Goal: Task Accomplishment & Management: Complete application form

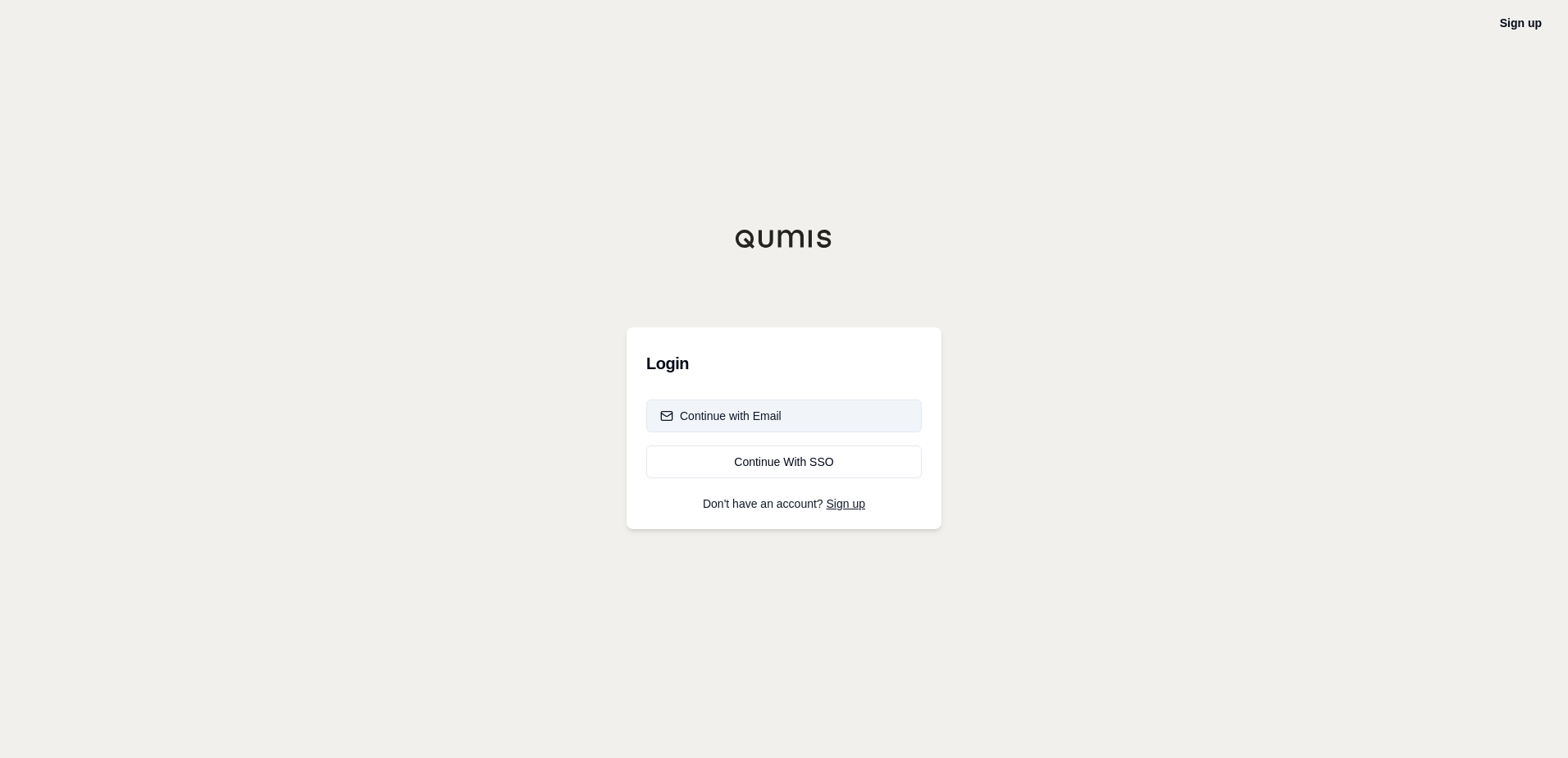
click at [774, 413] on div "Continue with Email" at bounding box center [721, 416] width 121 height 16
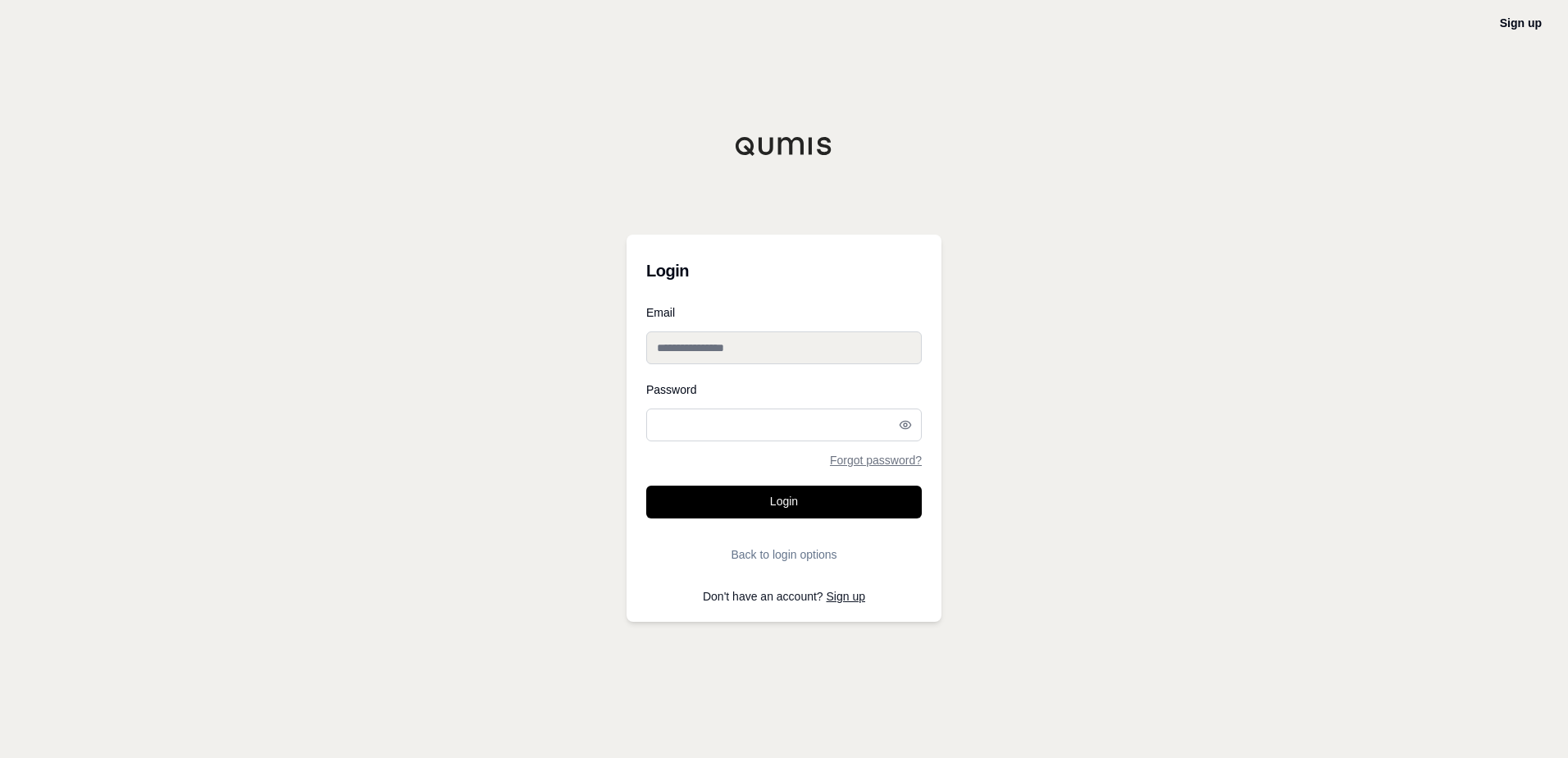
click at [789, 346] on input "Email" at bounding box center [784, 348] width 275 height 33
type input "**********"
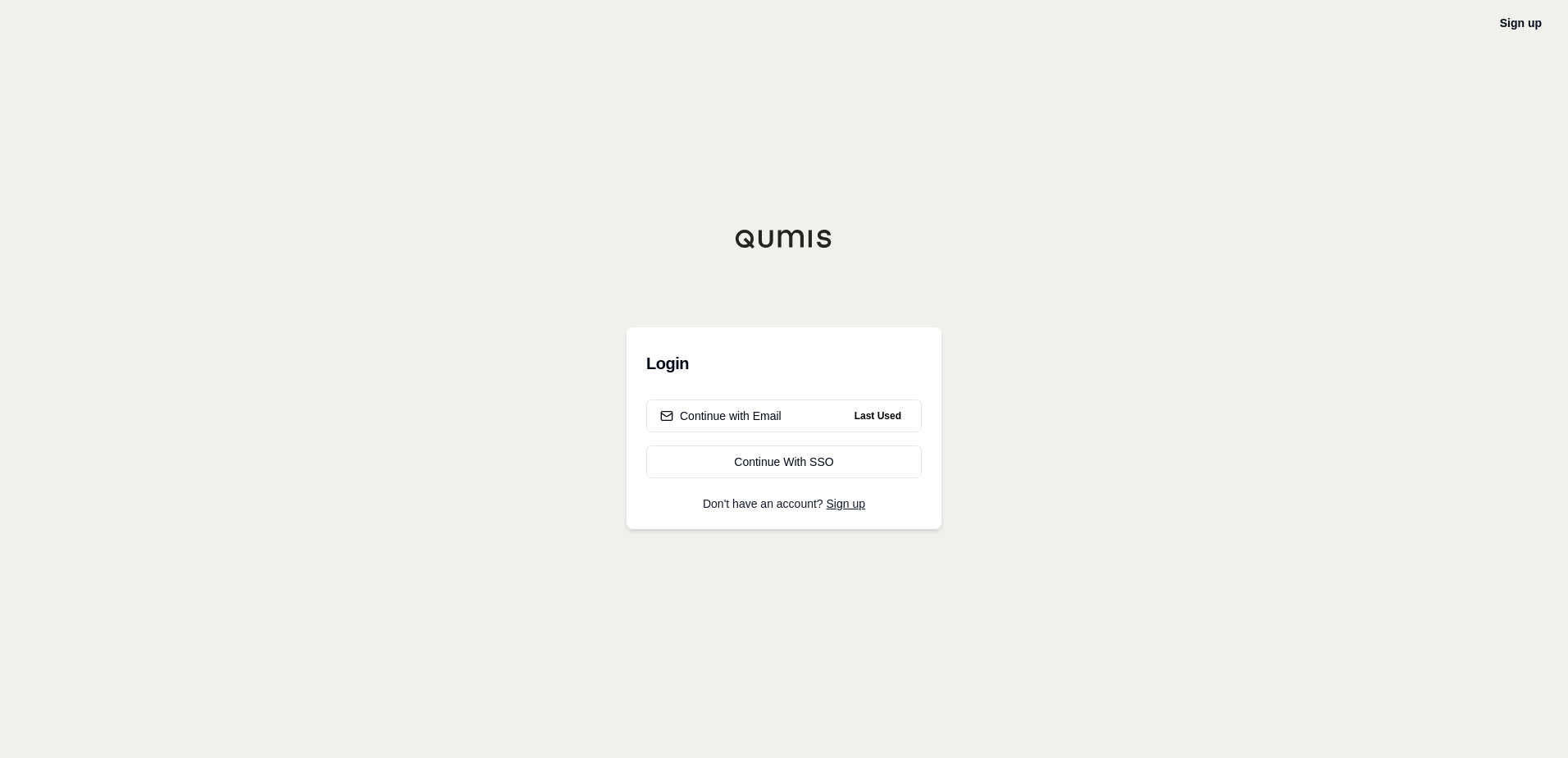
click at [1287, 171] on div "Sign up Login Continue with Email Last Used Continue With SSO Don't have an acc…" at bounding box center [784, 379] width 1568 height 758
click at [1097, 173] on div "Sign up Login Continue with Email Last Used Continue With SSO Don't have an acc…" at bounding box center [784, 379] width 1568 height 758
click at [1079, 69] on div "Sign up Login Continue with Email Last Used Continue With SSO Don't have an acc…" at bounding box center [784, 379] width 1568 height 758
click at [1092, 570] on div "Sign up Login Continue with Email Last Used Continue With SSO Don't have an acc…" at bounding box center [784, 379] width 1568 height 758
click at [398, 530] on div "Sign up Login Continue with Email Last Used Continue With SSO Don't have an acc…" at bounding box center [784, 379] width 1568 height 758
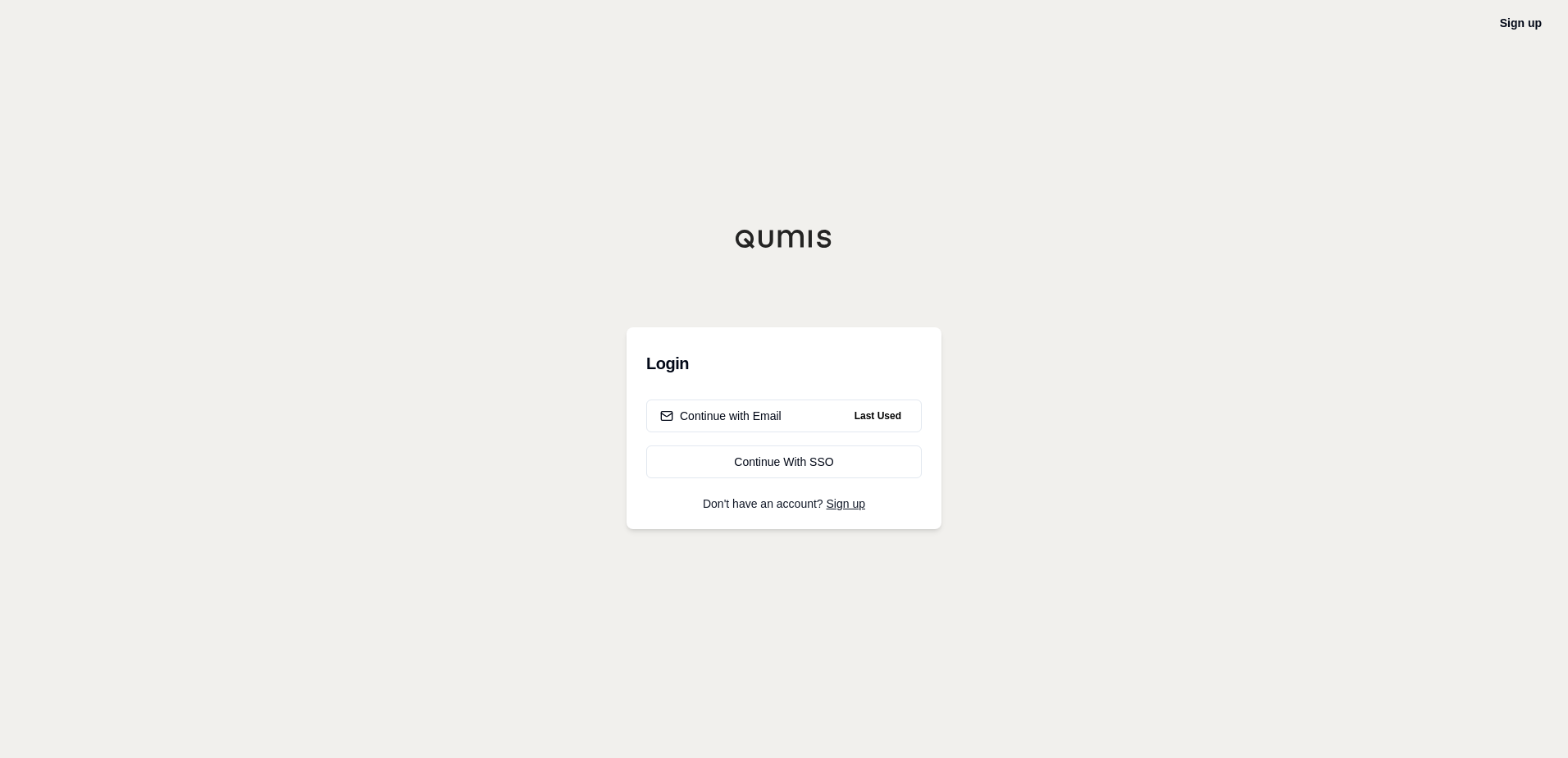
click at [434, 538] on div "Sign up Login Continue with Email Last Used Continue With SSO Don't have an acc…" at bounding box center [784, 379] width 1568 height 758
click at [1150, 5] on div "Sign up Login Continue with Email Last Used Continue With SSO Don't have an acc…" at bounding box center [784, 379] width 1568 height 758
click at [752, 411] on div "Continue with Email" at bounding box center [721, 416] width 121 height 16
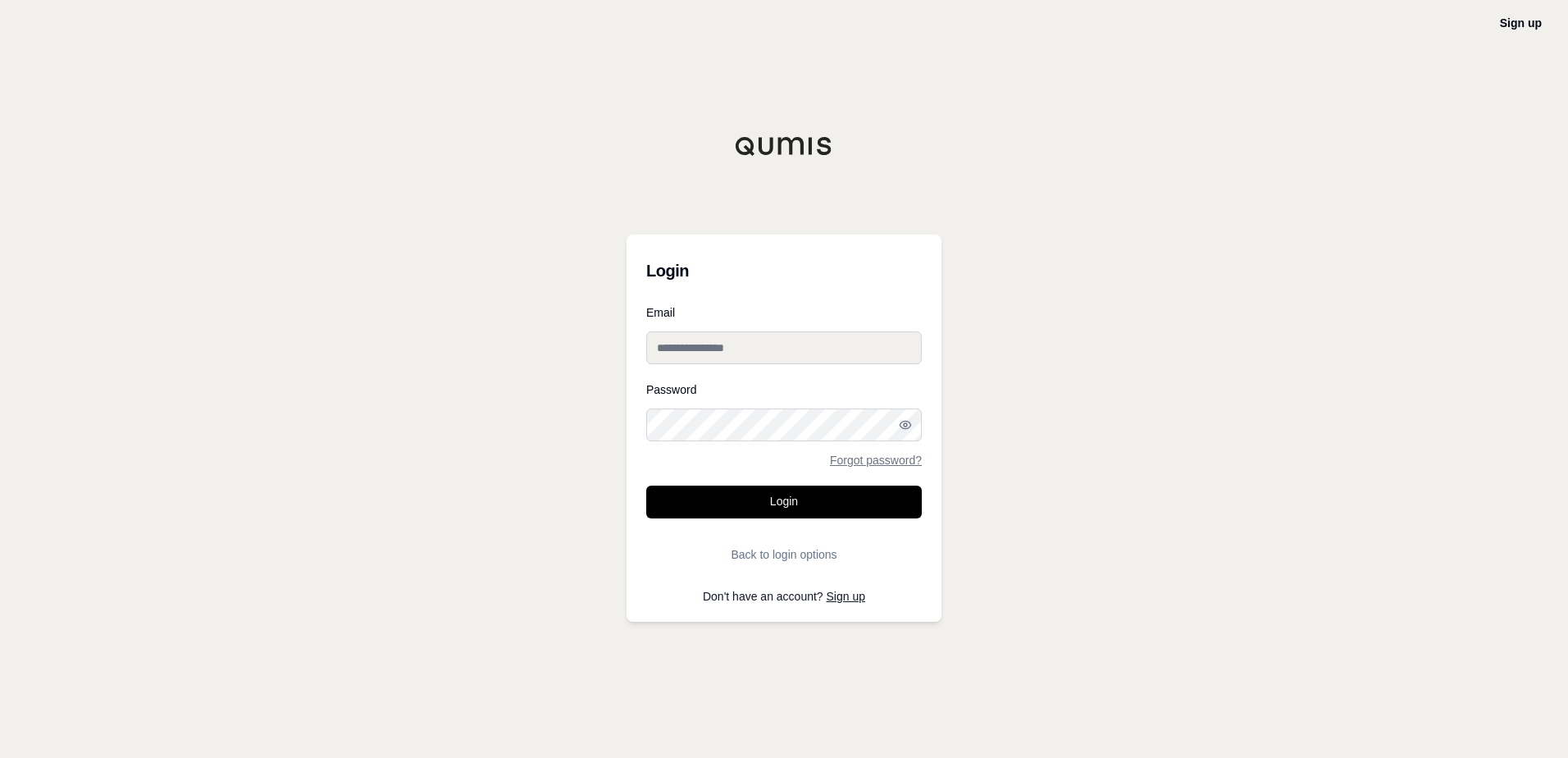
click at [758, 346] on input "Email" at bounding box center [784, 348] width 275 height 33
type input "**********"
click at [904, 426] on circle "button" at bounding box center [905, 425] width 4 height 4
click at [646, 485] on button "Login" at bounding box center [784, 502] width 275 height 33
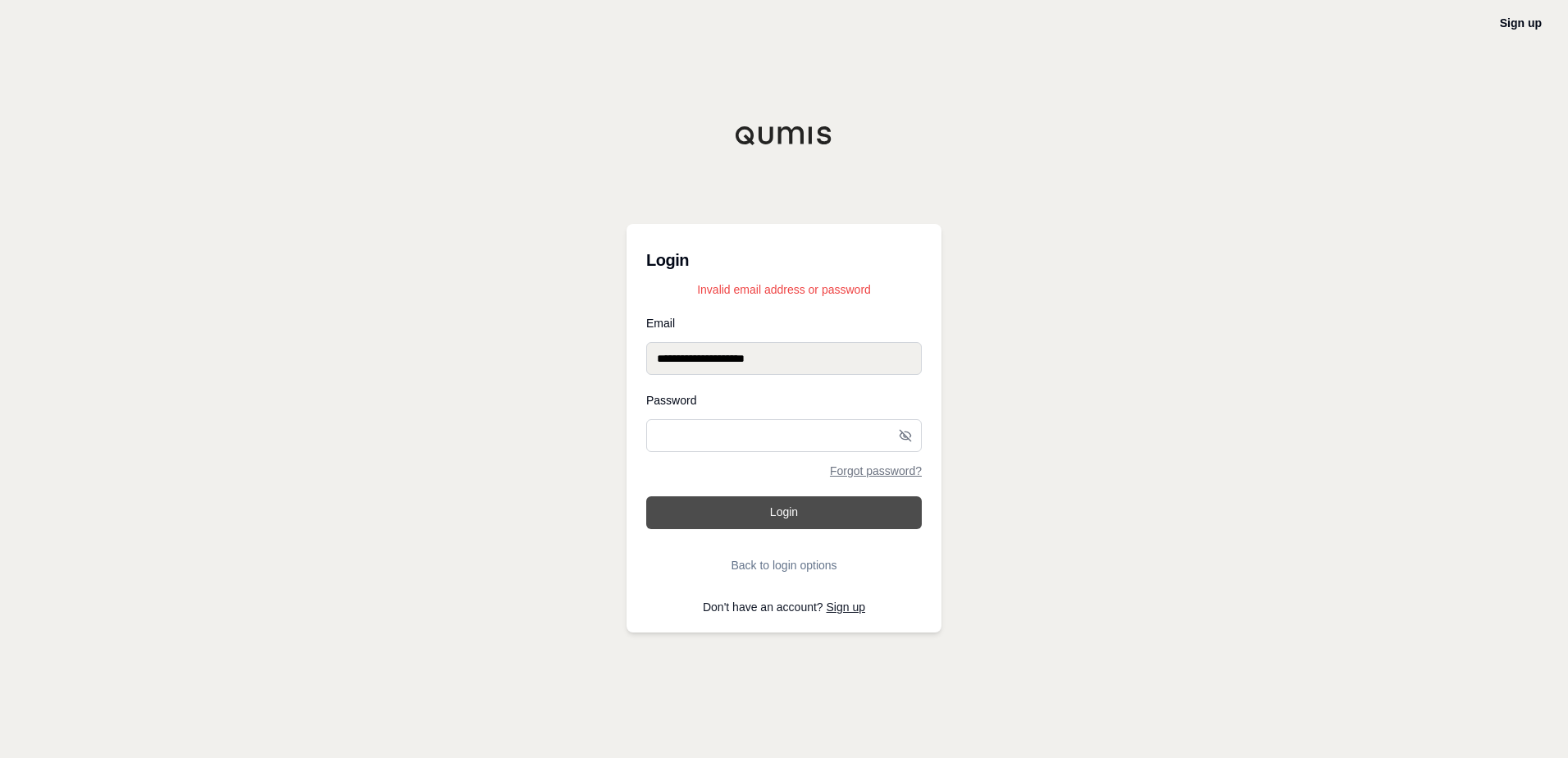
click at [778, 502] on button "Login" at bounding box center [784, 513] width 275 height 33
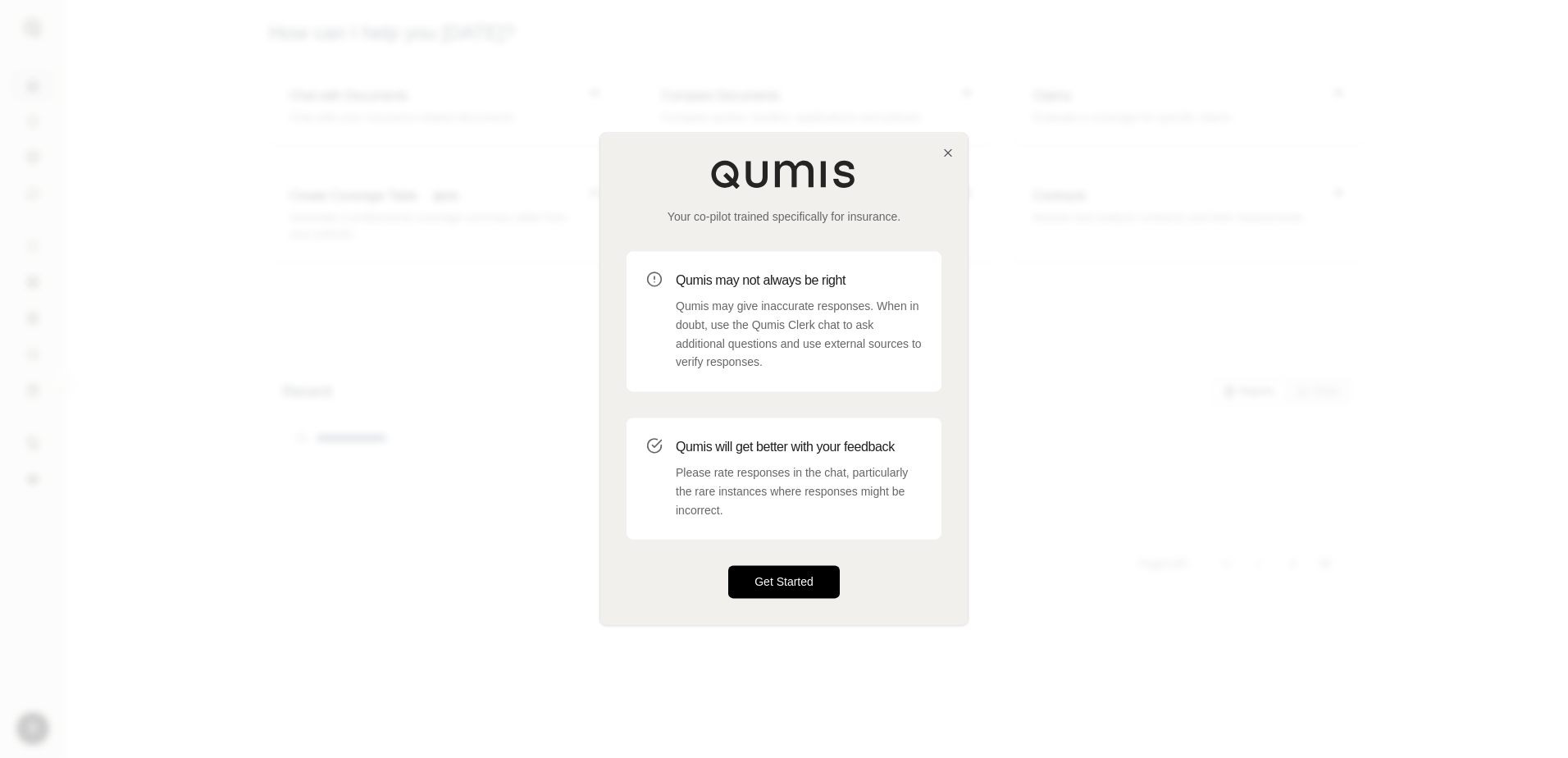
click at [786, 581] on button "Get Started" at bounding box center [783, 582] width 111 height 33
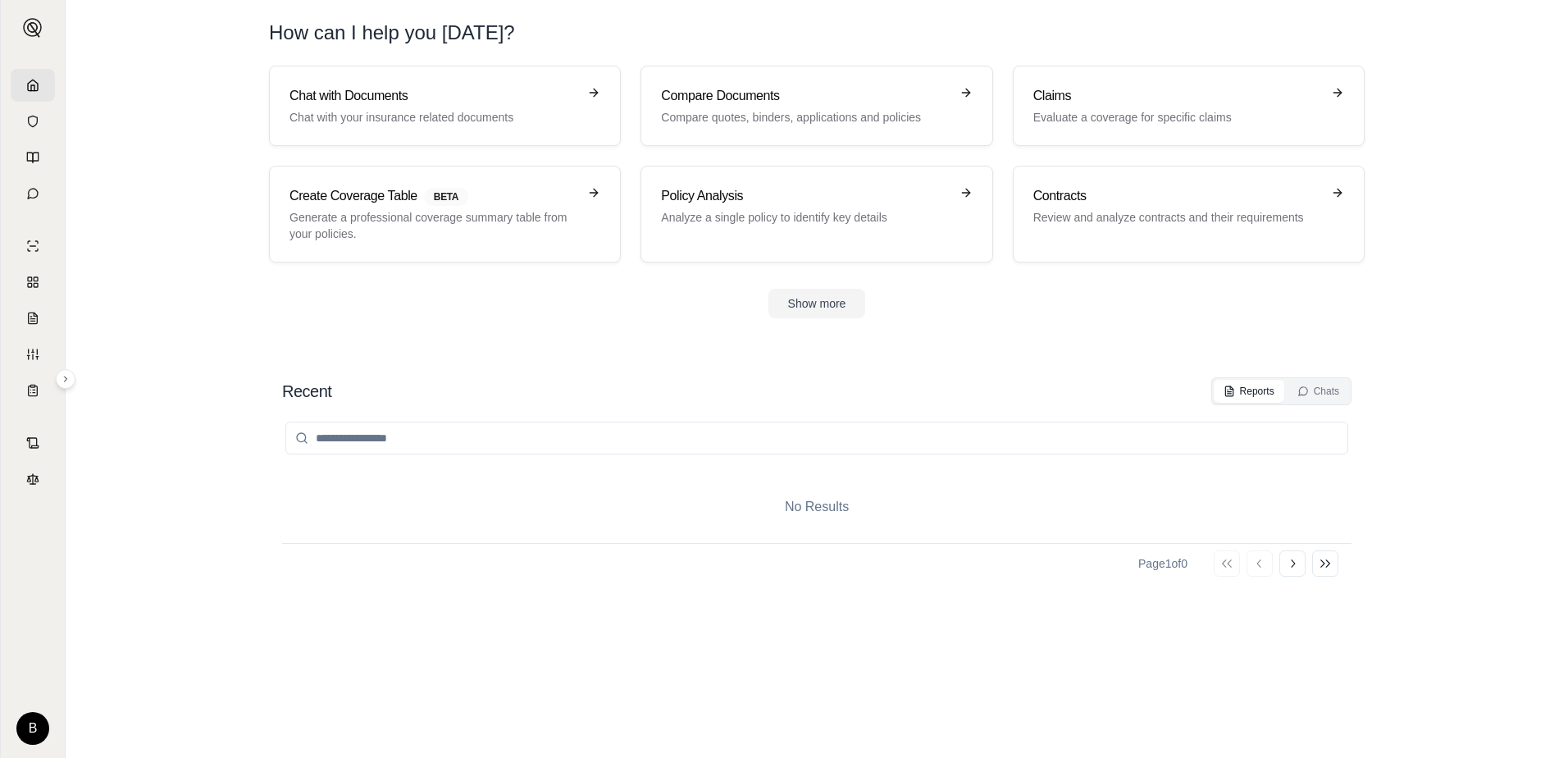
click at [1454, 365] on section "Recent Reports Chats No Results Page 1 of 0 Go to first page Go to previous pag…" at bounding box center [817, 551] width 1489 height 413
click at [1365, 346] on section "Recent Reports Chats No Results Page 1 of 0 Go to first page Go to previous pag…" at bounding box center [817, 551] width 1489 height 413
click at [34, 20] on img at bounding box center [33, 28] width 20 height 20
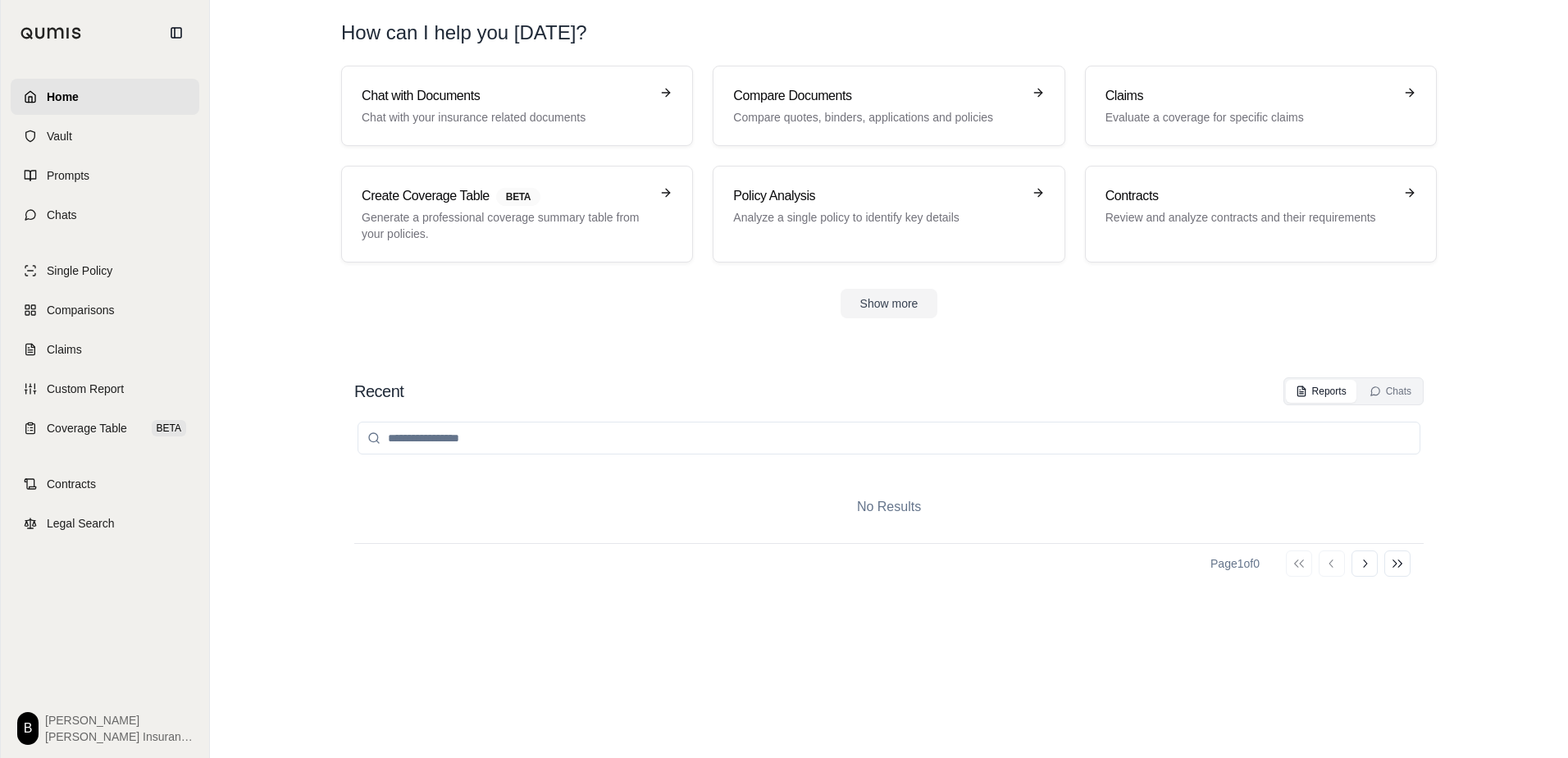
click at [75, 726] on span "Brian" at bounding box center [119, 720] width 148 height 16
click at [34, 726] on html "Home Vault Prompts Chats Single Policy Comparisons Claims Custom Report Coverag…" at bounding box center [784, 379] width 1568 height 758
click at [85, 600] on link "Member Portal" at bounding box center [72, 605] width 135 height 26
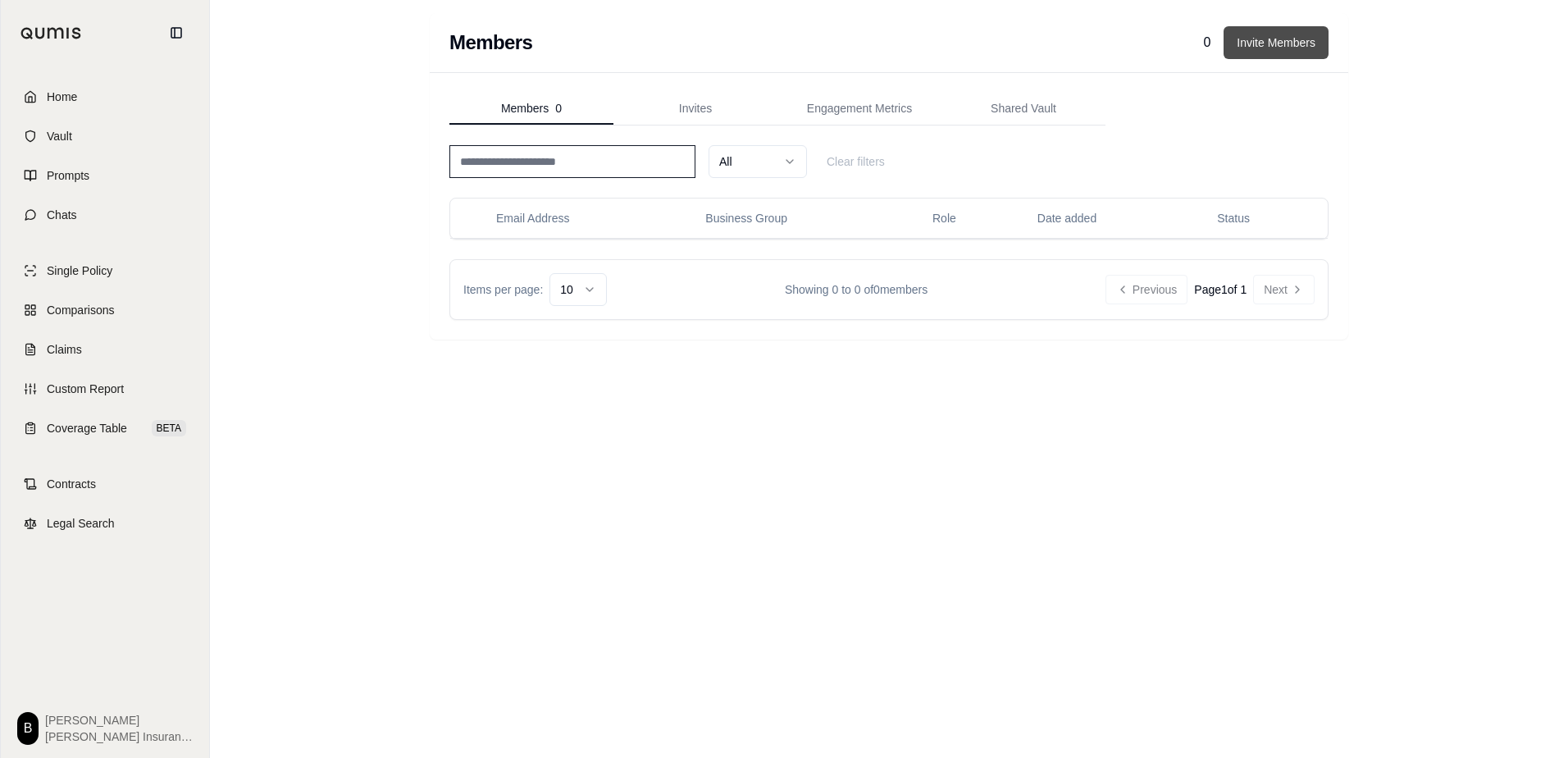
click at [1273, 49] on button "Invite Members" at bounding box center [1276, 43] width 105 height 33
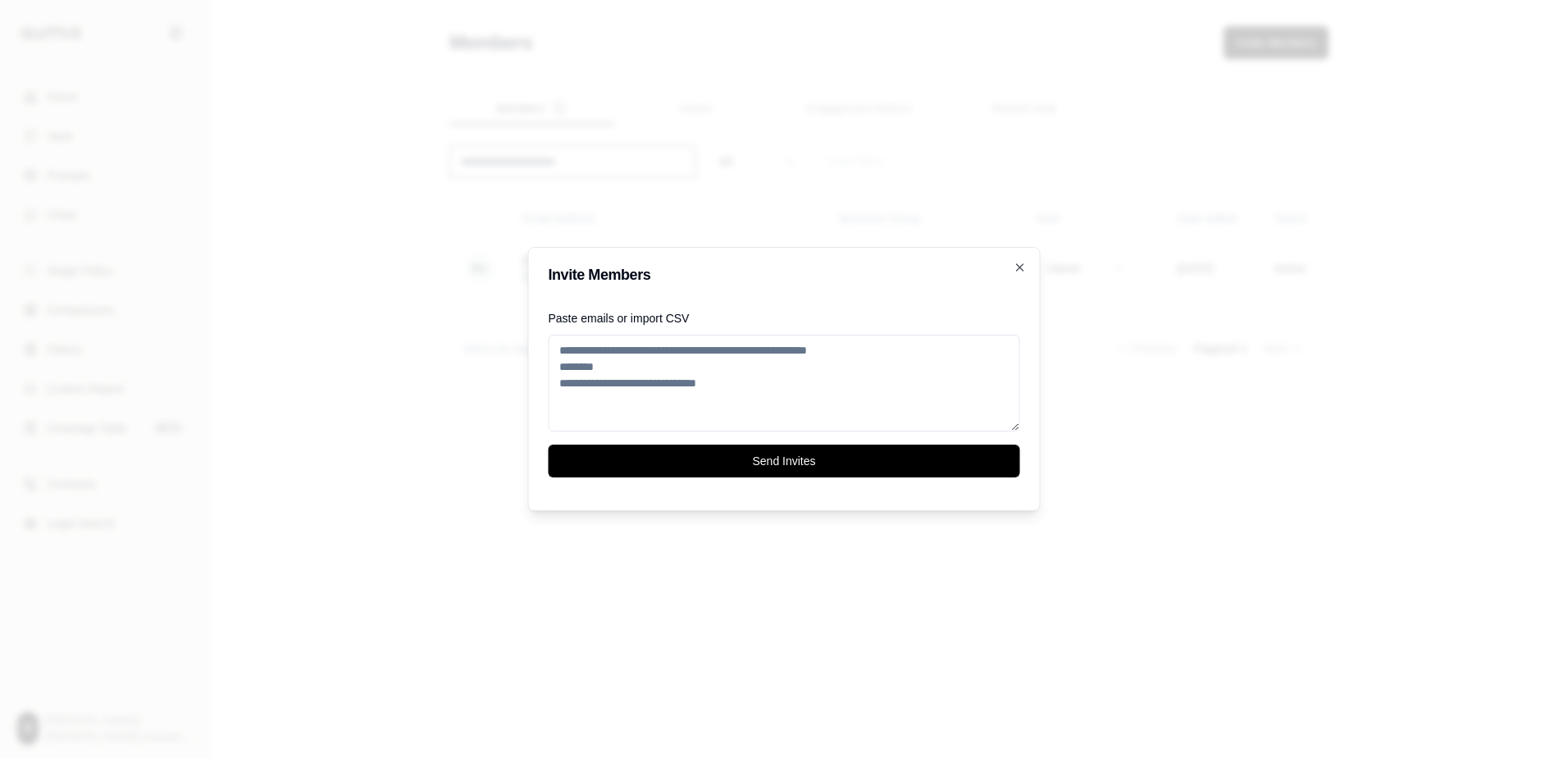
click at [648, 350] on textarea "Paste emails or import CSV" at bounding box center [784, 383] width 472 height 97
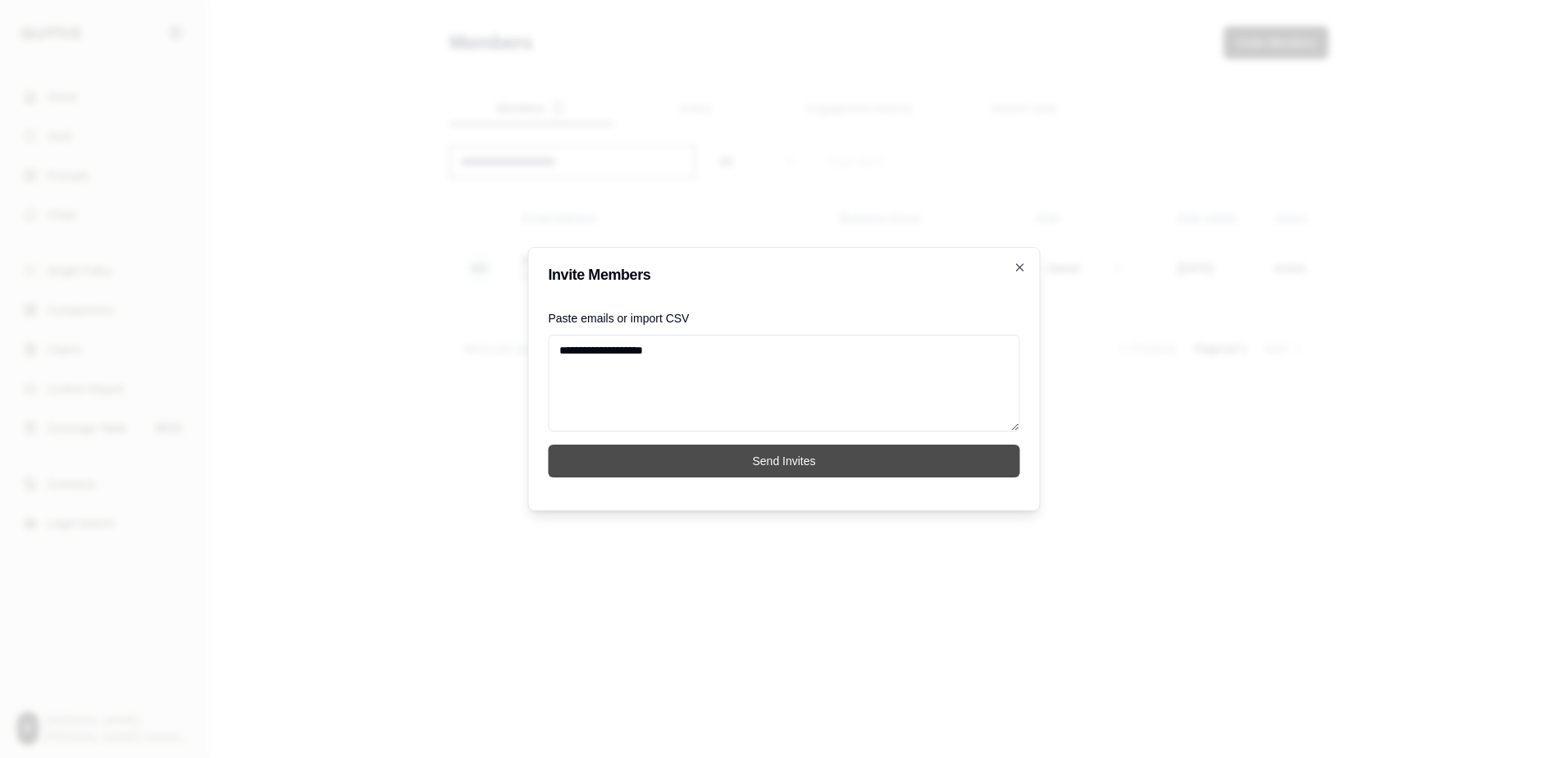
type textarea "**********"
click at [782, 460] on button "Send Invites" at bounding box center [784, 461] width 472 height 33
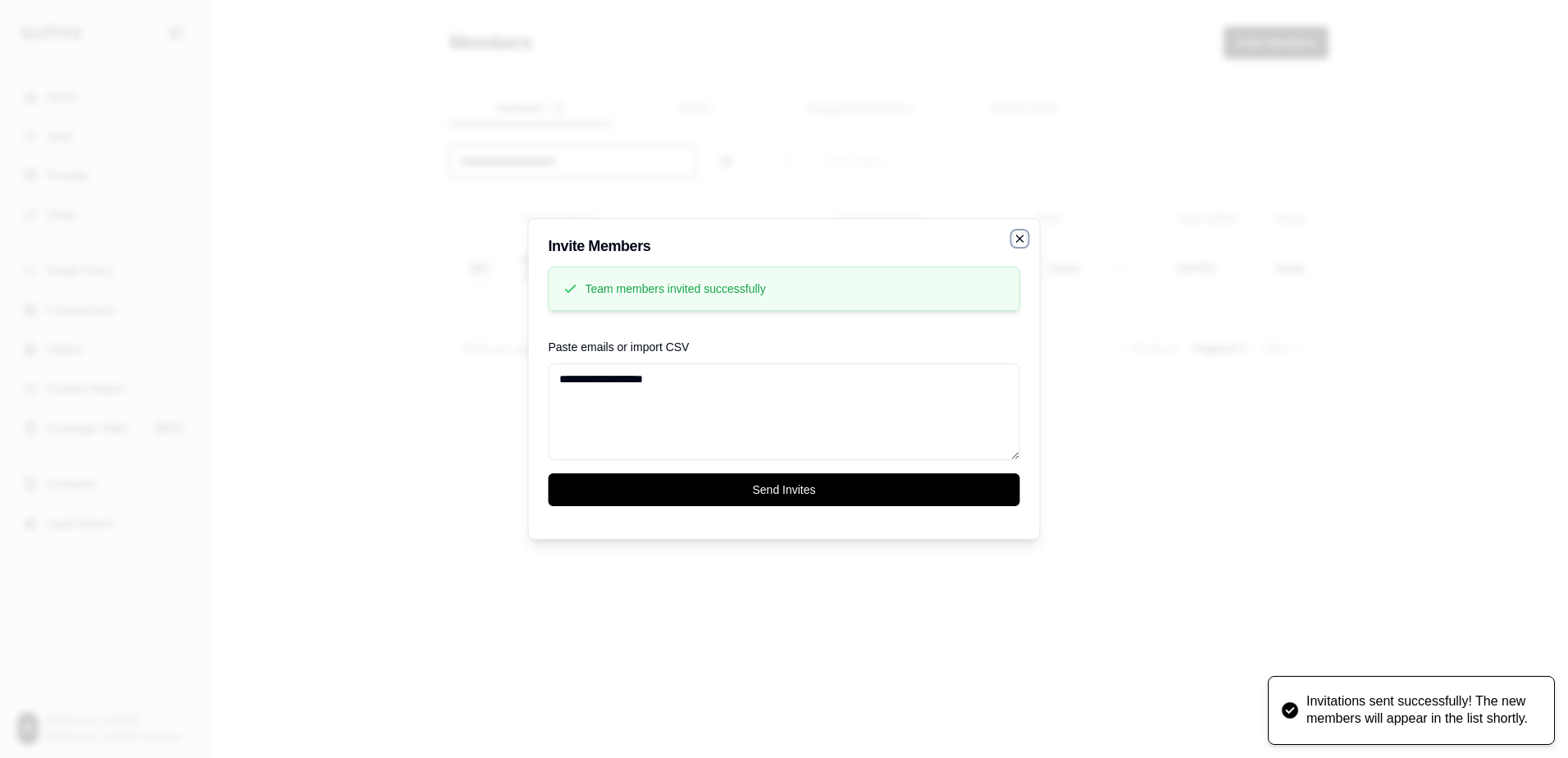
click at [1019, 237] on icon "button" at bounding box center [1019, 238] width 13 height 13
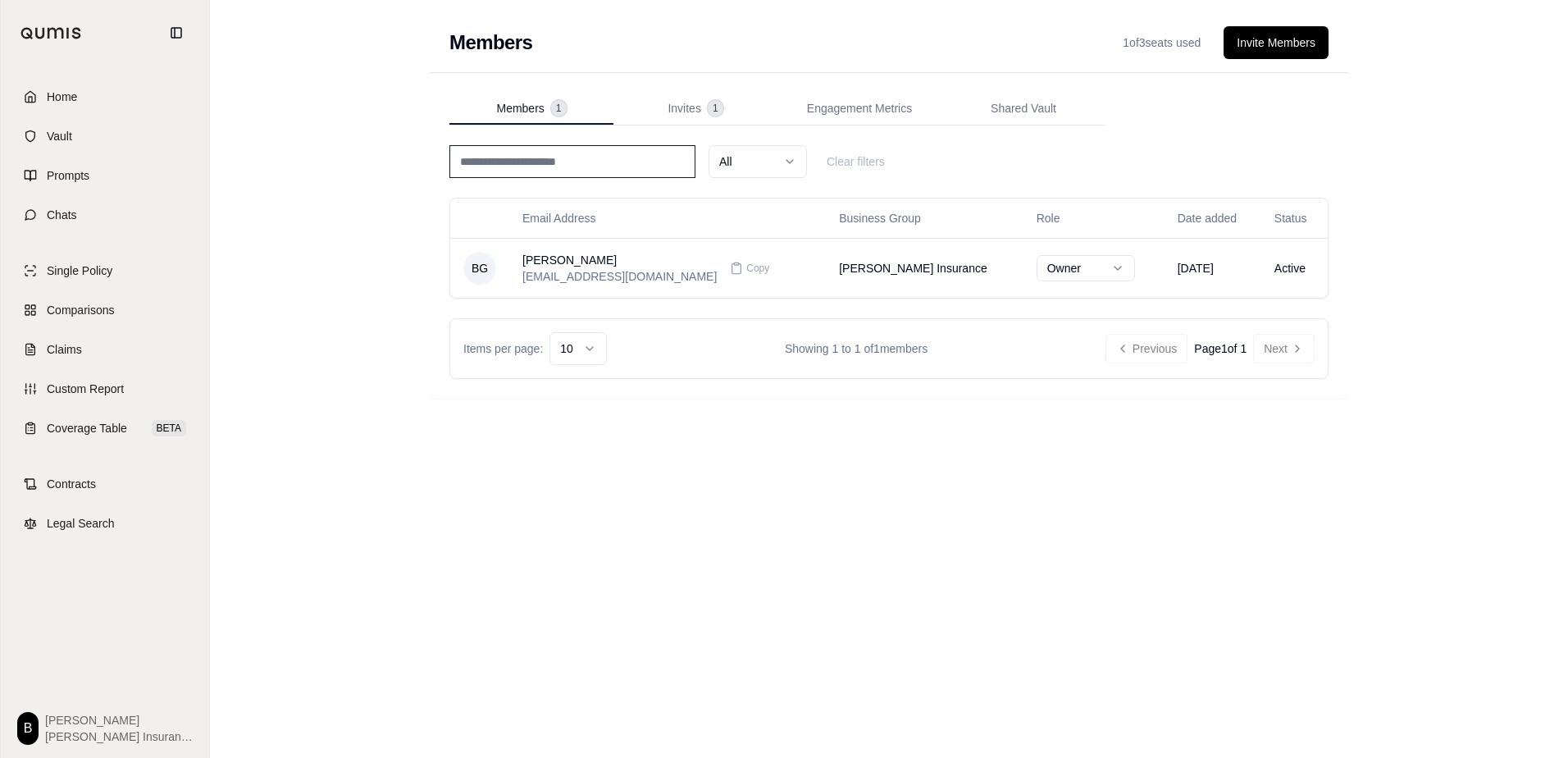
click at [37, 724] on html "Home Vault Prompts Chats Single Policy Comparisons Claims Custom Report Coverag…" at bounding box center [784, 379] width 1568 height 758
click at [47, 687] on div "Log Out" at bounding box center [72, 691] width 135 height 26
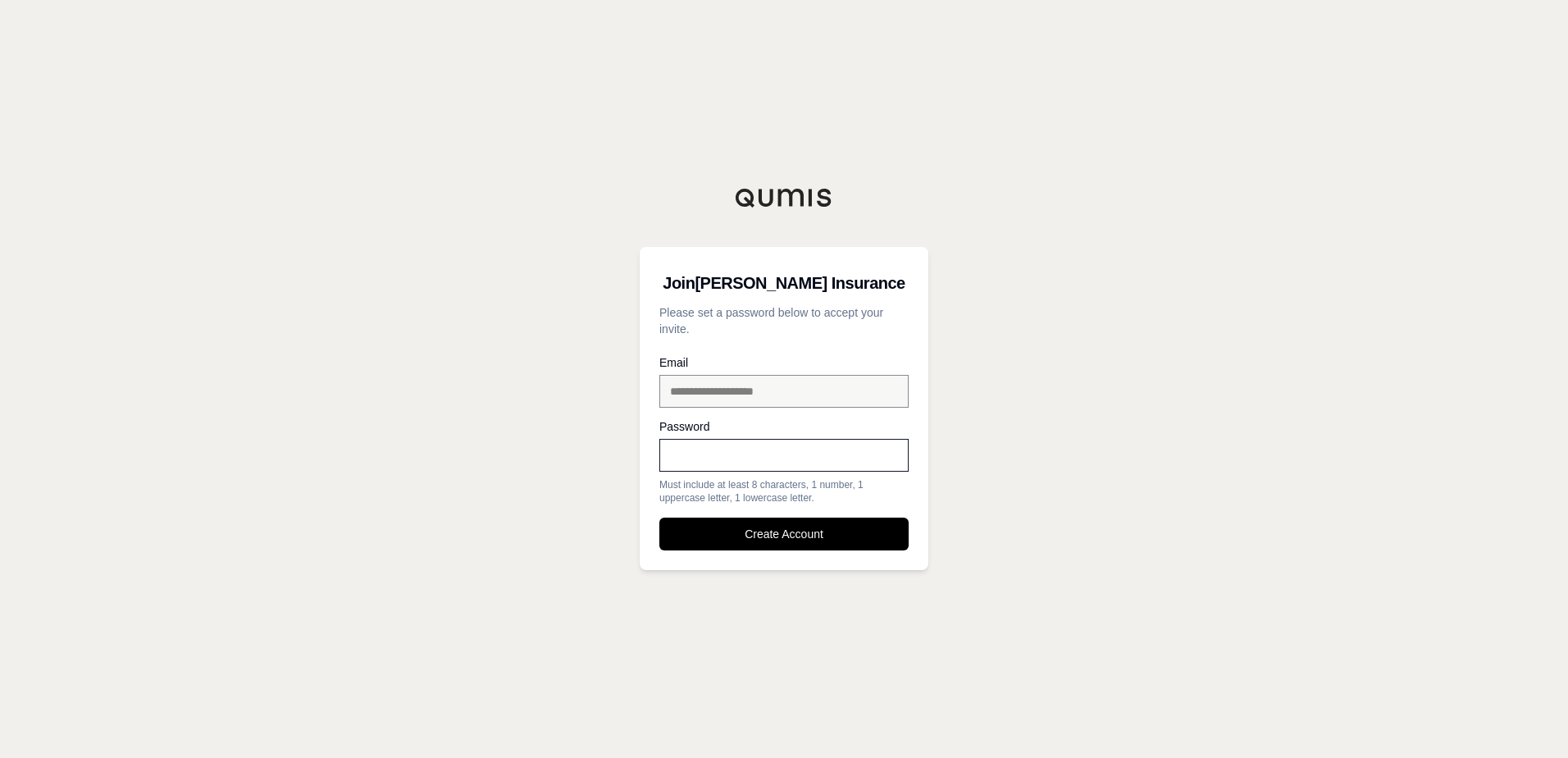
click at [1031, 492] on div "**********" at bounding box center [784, 379] width 1568 height 758
click at [779, 533] on button "Create Account" at bounding box center [783, 533] width 249 height 33
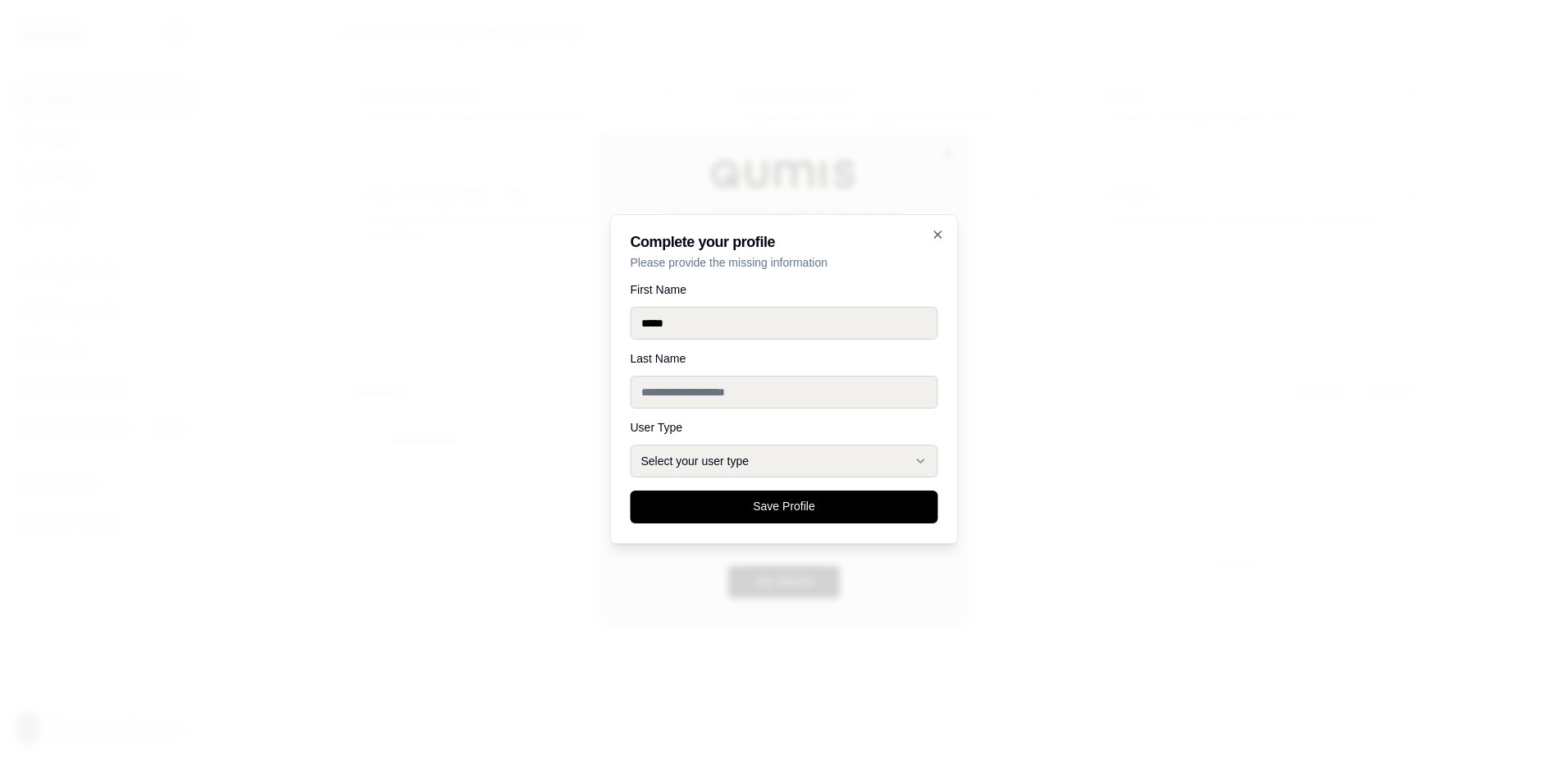
type input "*****"
type input "******"
click at [745, 456] on button "Select your user type" at bounding box center [784, 461] width 308 height 33
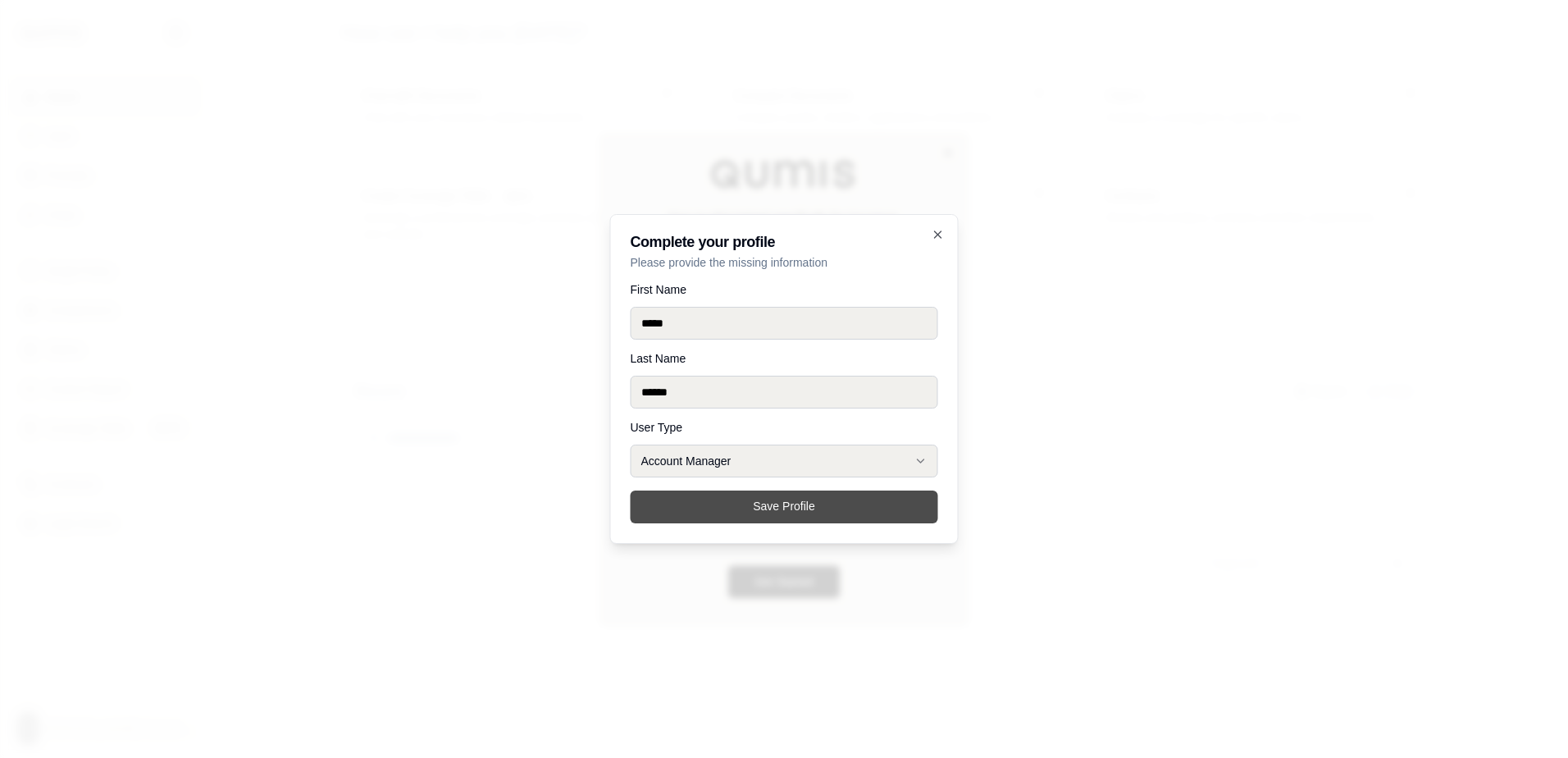
click at [794, 513] on button "Save Profile" at bounding box center [784, 507] width 308 height 33
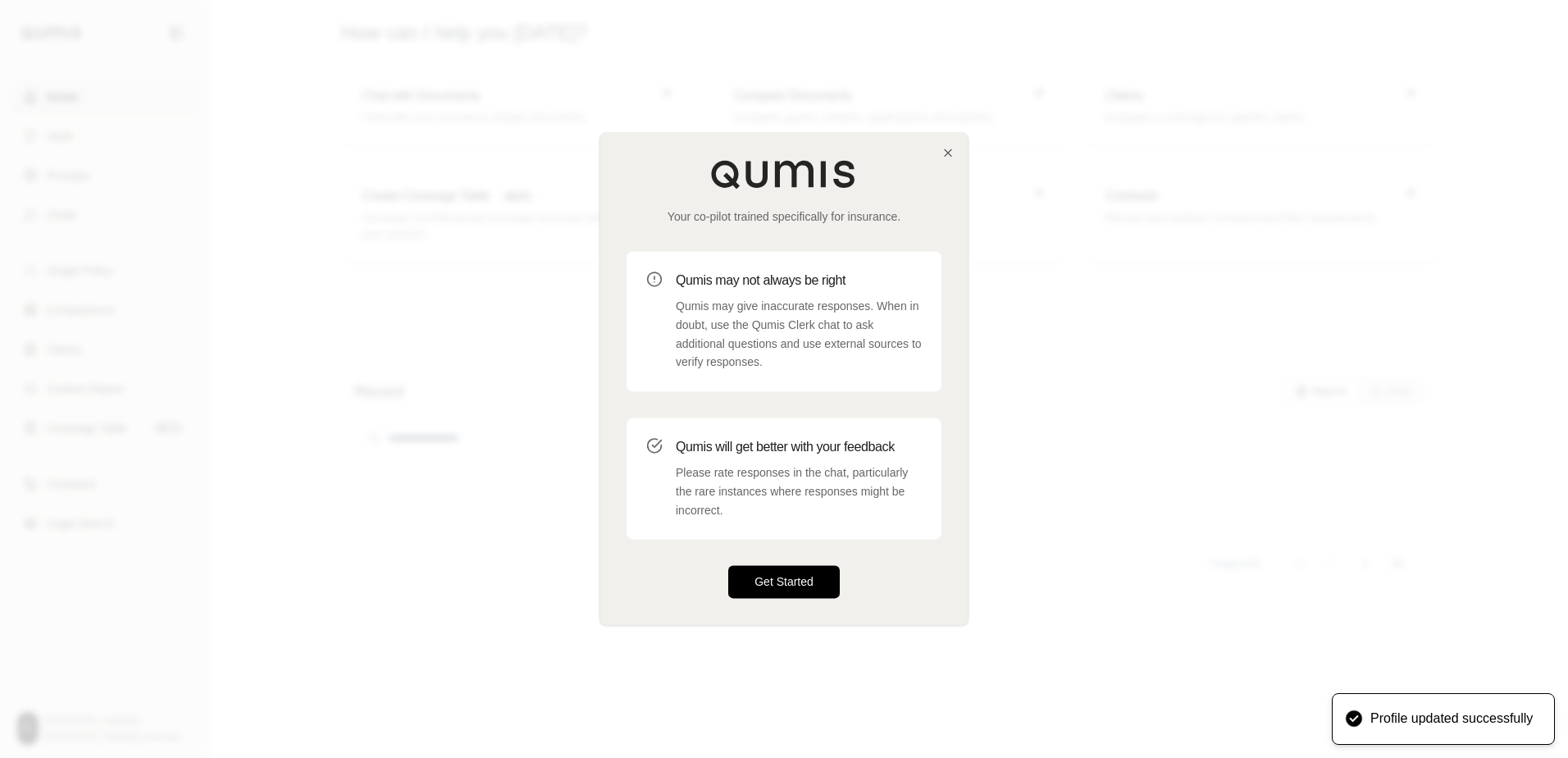
click at [775, 582] on button "Get Started" at bounding box center [783, 582] width 111 height 33
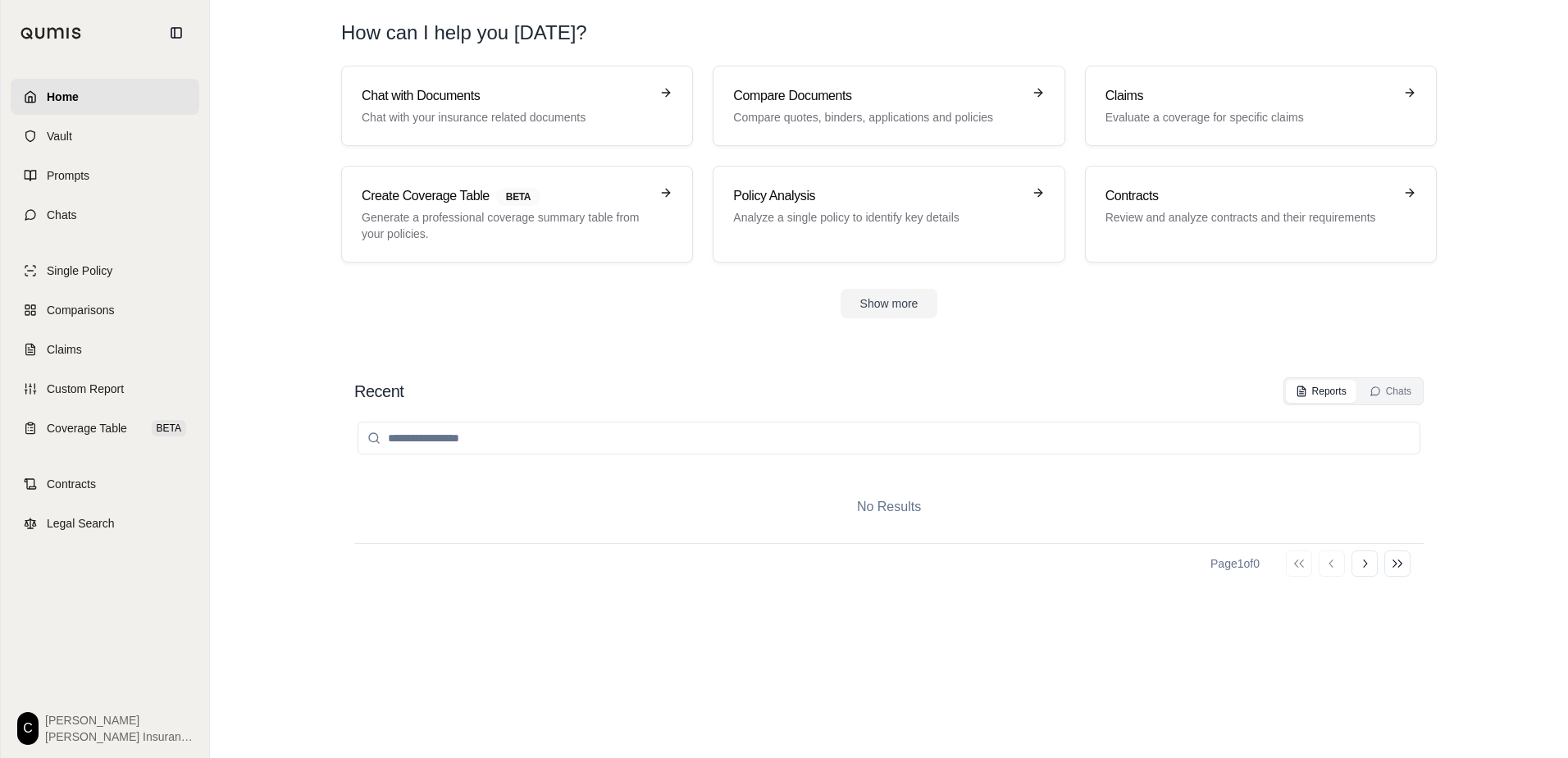
click at [1457, 187] on div "Chat with Documents Chat with your insurance related documents Compare Document…" at bounding box center [889, 191] width 1148 height 253
click at [25, 726] on html "Home Vault Prompts Chats Single Policy Comparisons Claims Custom Report Coverag…" at bounding box center [784, 379] width 1568 height 758
click at [40, 691] on div "Log Out" at bounding box center [72, 691] width 135 height 26
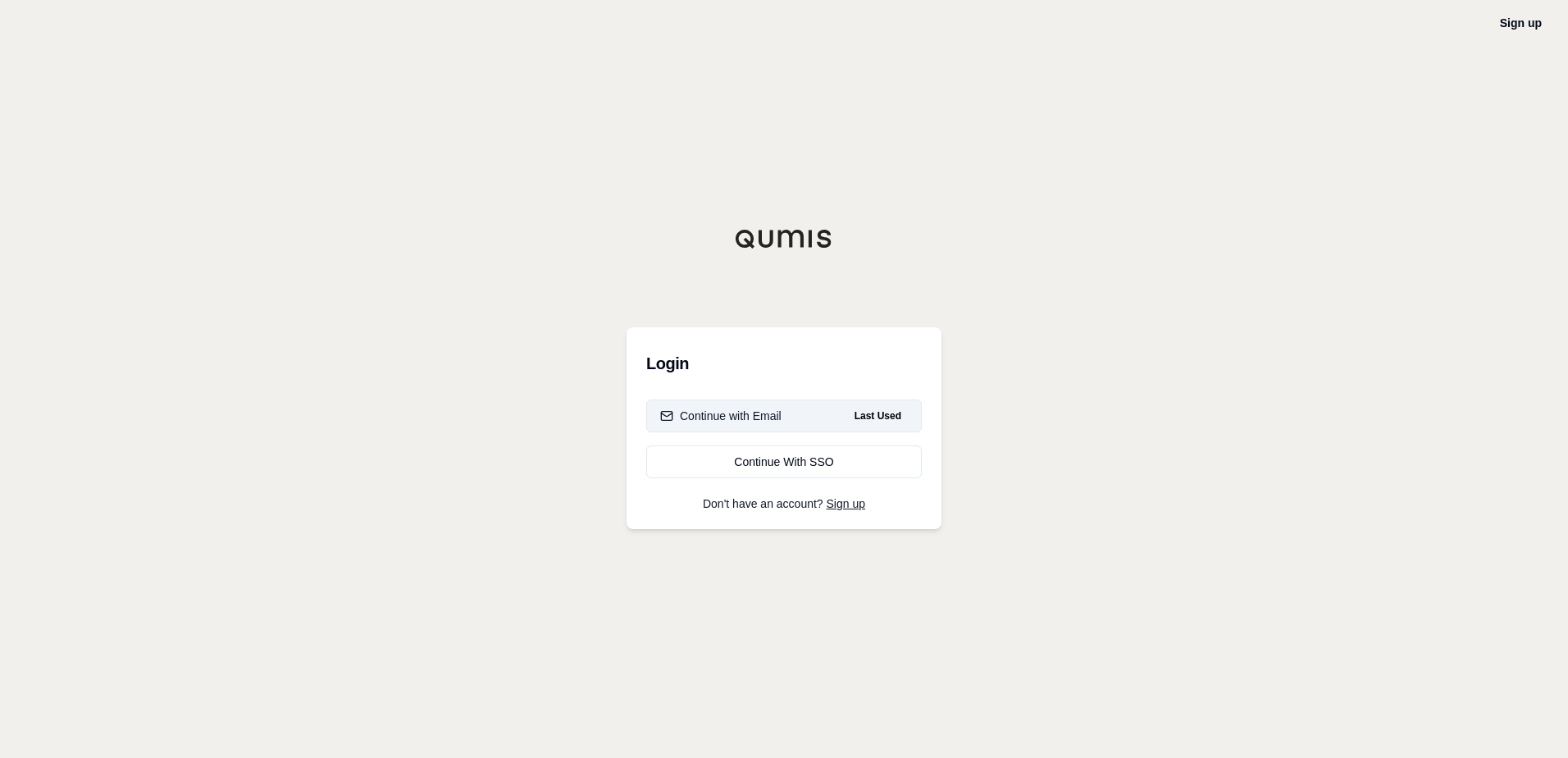
click at [745, 413] on div "Continue with Email" at bounding box center [721, 416] width 121 height 16
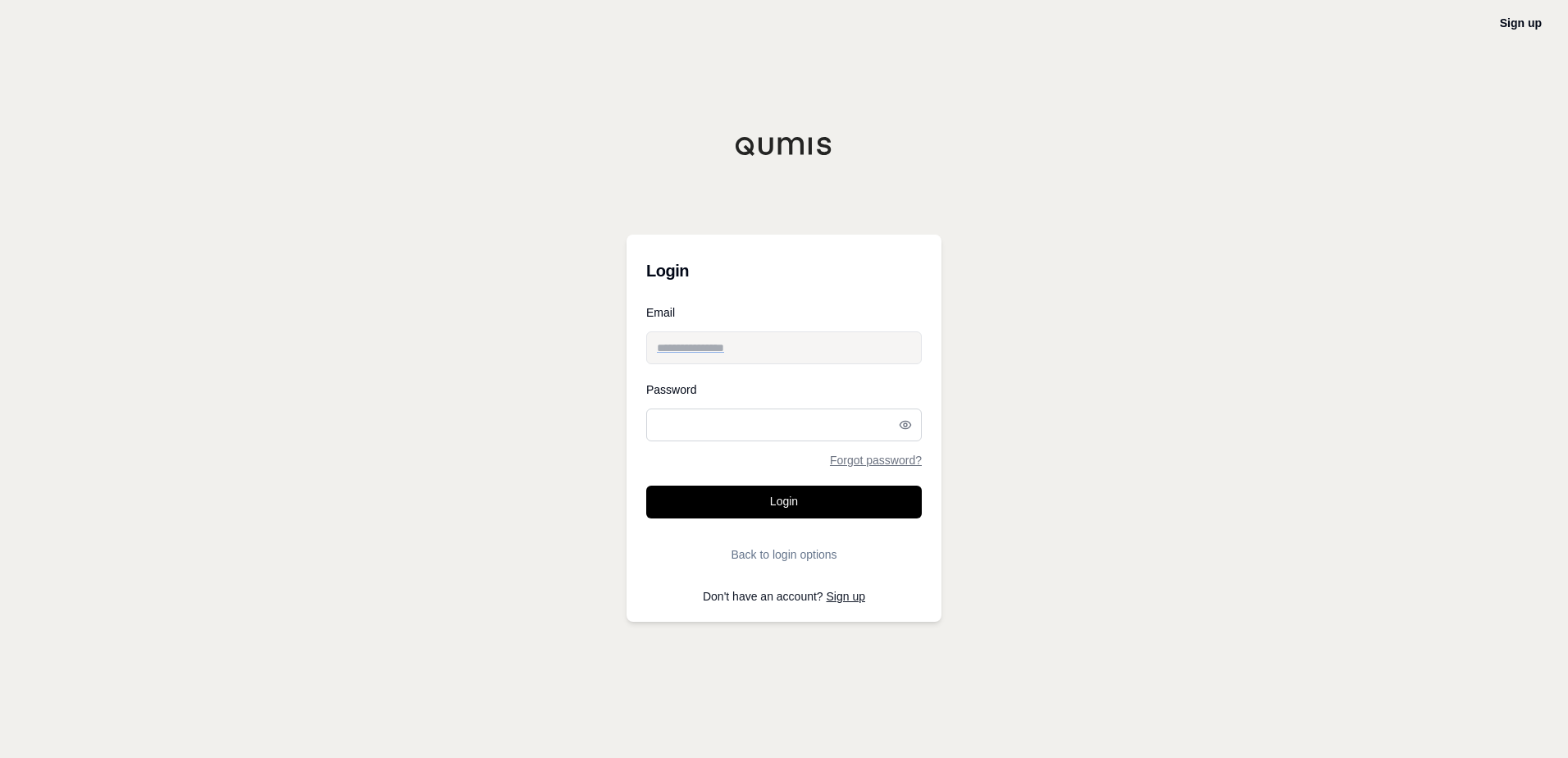
type input "**********"
